Goal: Find specific page/section: Find specific page/section

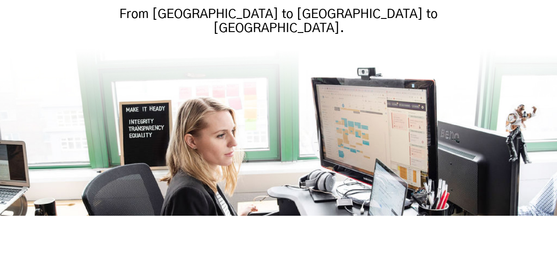
scroll to position [199, 0]
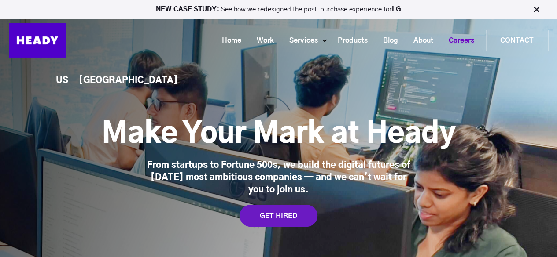
click at [465, 36] on link "Careers" at bounding box center [457, 41] width 41 height 16
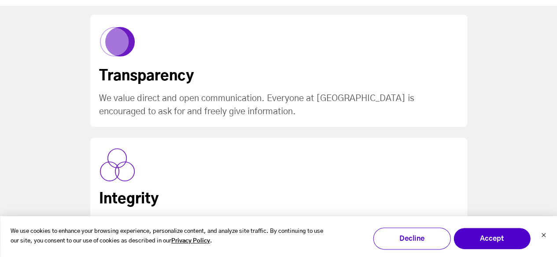
scroll to position [976, 0]
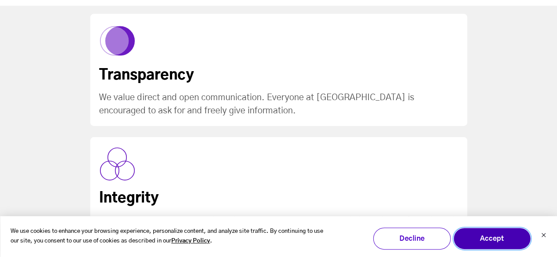
click at [495, 238] on button "Accept" at bounding box center [491, 239] width 77 height 22
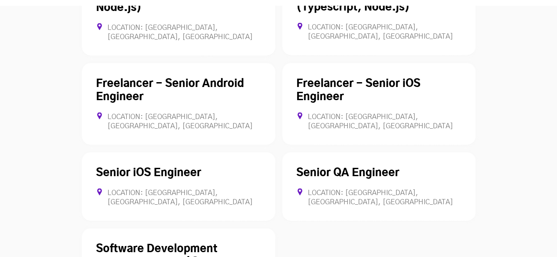
scroll to position [2593, 0]
